Goal: Transaction & Acquisition: Purchase product/service

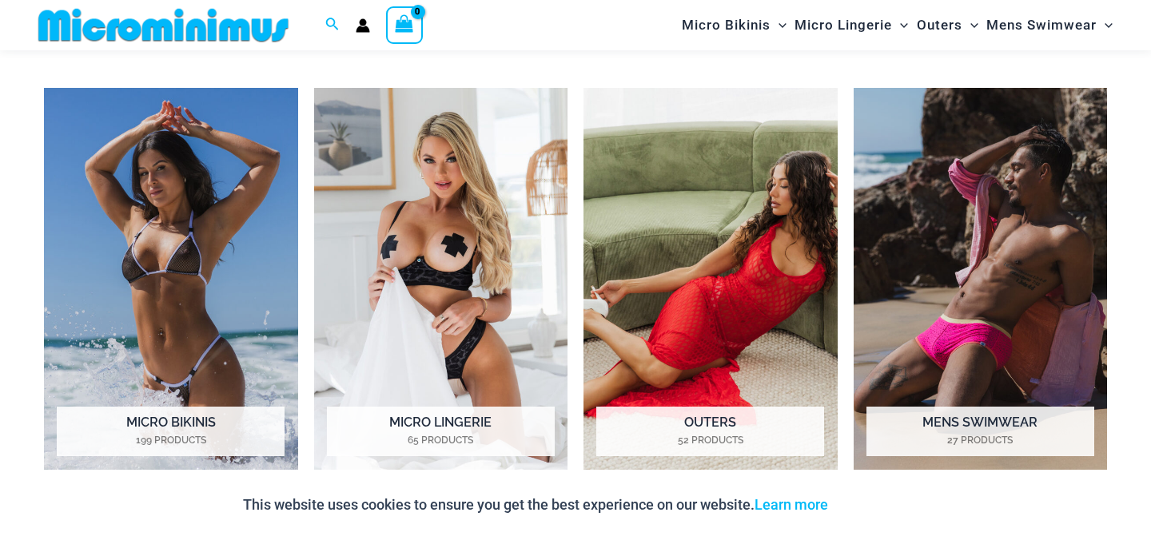
scroll to position [1181, 0]
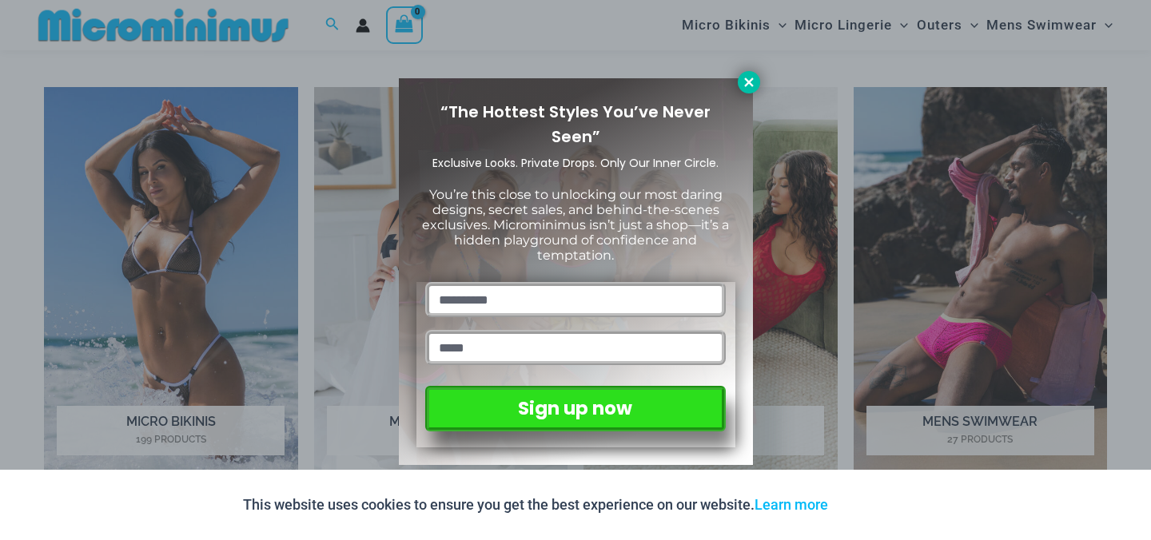
click at [745, 77] on icon at bounding box center [749, 82] width 14 height 14
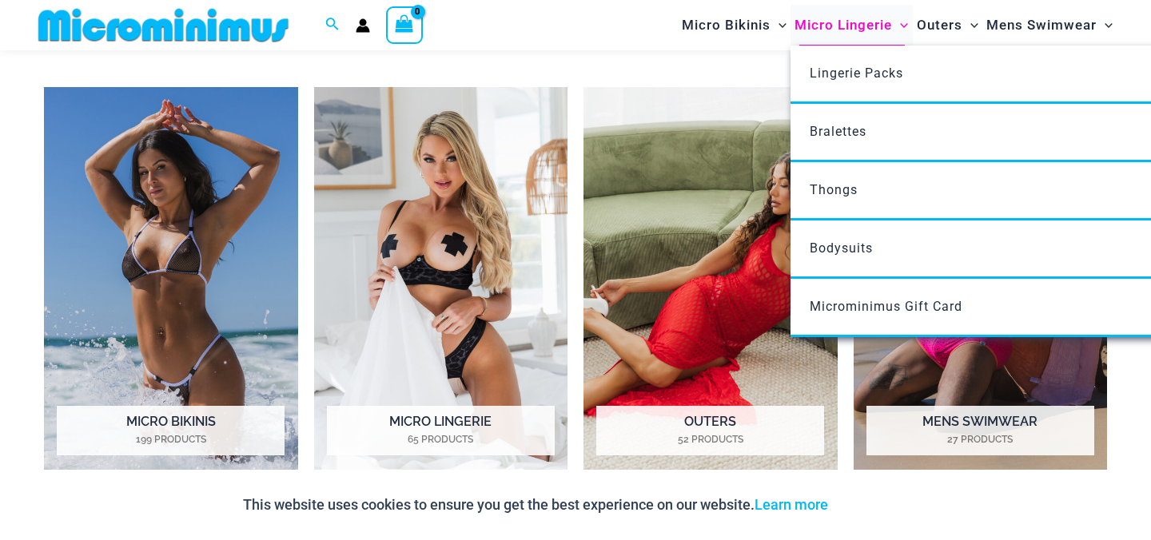
click at [842, 22] on span "Micro Lingerie" at bounding box center [843, 25] width 98 height 41
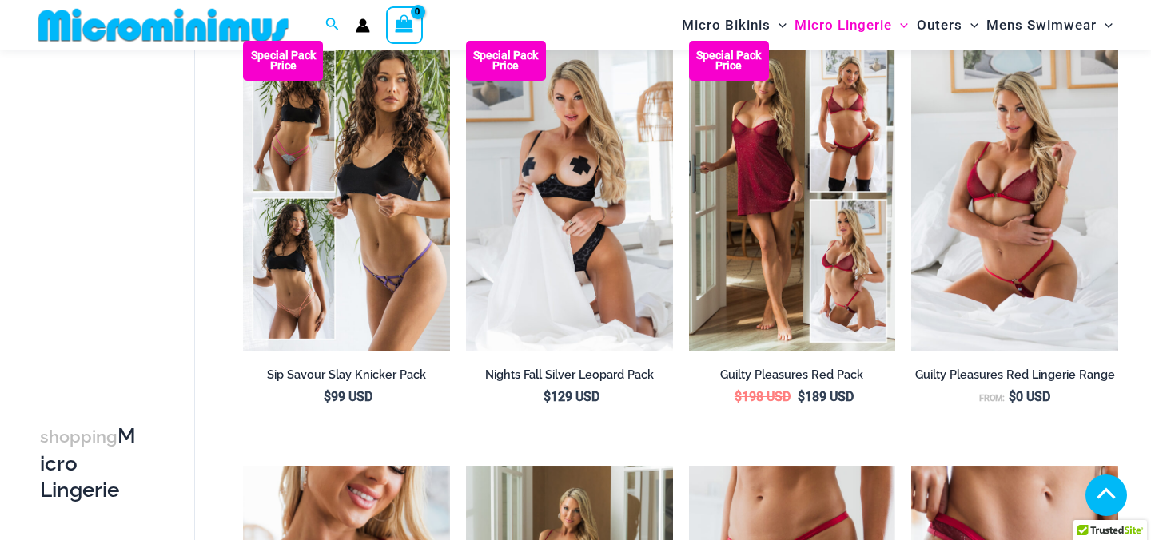
scroll to position [1114, 0]
